Goal: Task Accomplishment & Management: Use online tool/utility

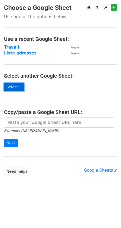
click at [13, 86] on link "Select..." at bounding box center [14, 87] width 20 height 8
click at [15, 89] on link "Select..." at bounding box center [14, 87] width 20 height 8
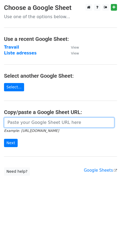
click at [50, 123] on input "url" at bounding box center [59, 122] width 110 height 10
paste input "[URL][DOMAIN_NAME]"
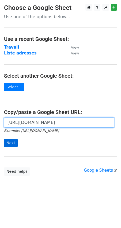
type input "[URL][DOMAIN_NAME]"
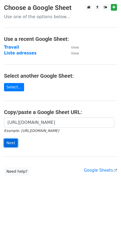
scroll to position [0, 0]
click at [13, 142] on input "Next" at bounding box center [11, 143] width 14 height 8
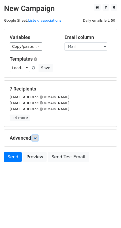
click at [37, 137] on icon at bounding box center [34, 137] width 3 height 3
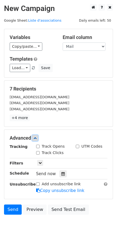
click at [37, 137] on icon at bounding box center [34, 137] width 3 height 3
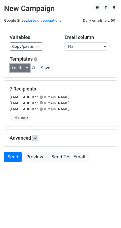
click at [26, 68] on link "Load..." at bounding box center [20, 68] width 21 height 8
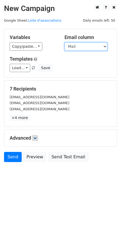
click at [101, 47] on select "Mail au sujet de" at bounding box center [85, 46] width 43 height 8
click at [38, 139] on link at bounding box center [35, 138] width 6 height 6
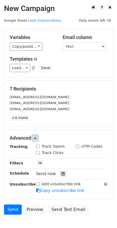
click at [38, 139] on link at bounding box center [35, 138] width 6 height 6
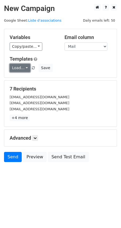
click at [23, 68] on link "Load..." at bounding box center [20, 68] width 21 height 8
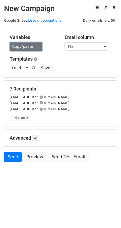
click at [31, 44] on link "Copy/paste..." at bounding box center [26, 46] width 33 height 8
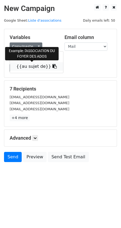
click at [27, 65] on link "{{au sujet de}}" at bounding box center [36, 66] width 53 height 9
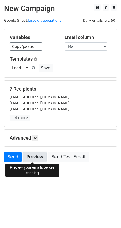
click at [42, 160] on link "Preview" at bounding box center [34, 157] width 23 height 10
click at [36, 158] on link "Preview" at bounding box center [34, 157] width 23 height 10
